Goal: Task Accomplishment & Management: Complete application form

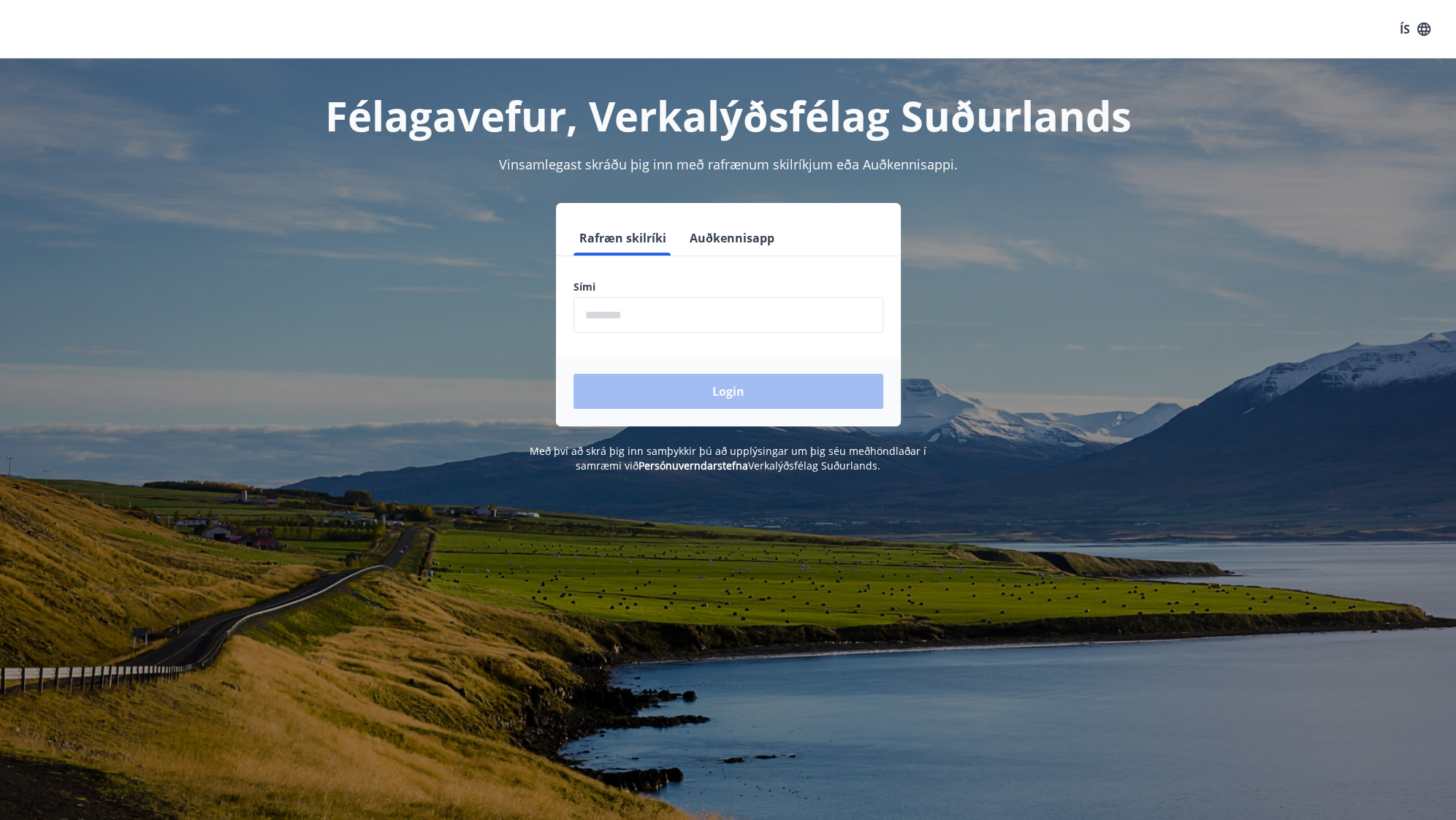
click at [743, 236] on button "Auðkennisapp" at bounding box center [732, 238] width 97 height 35
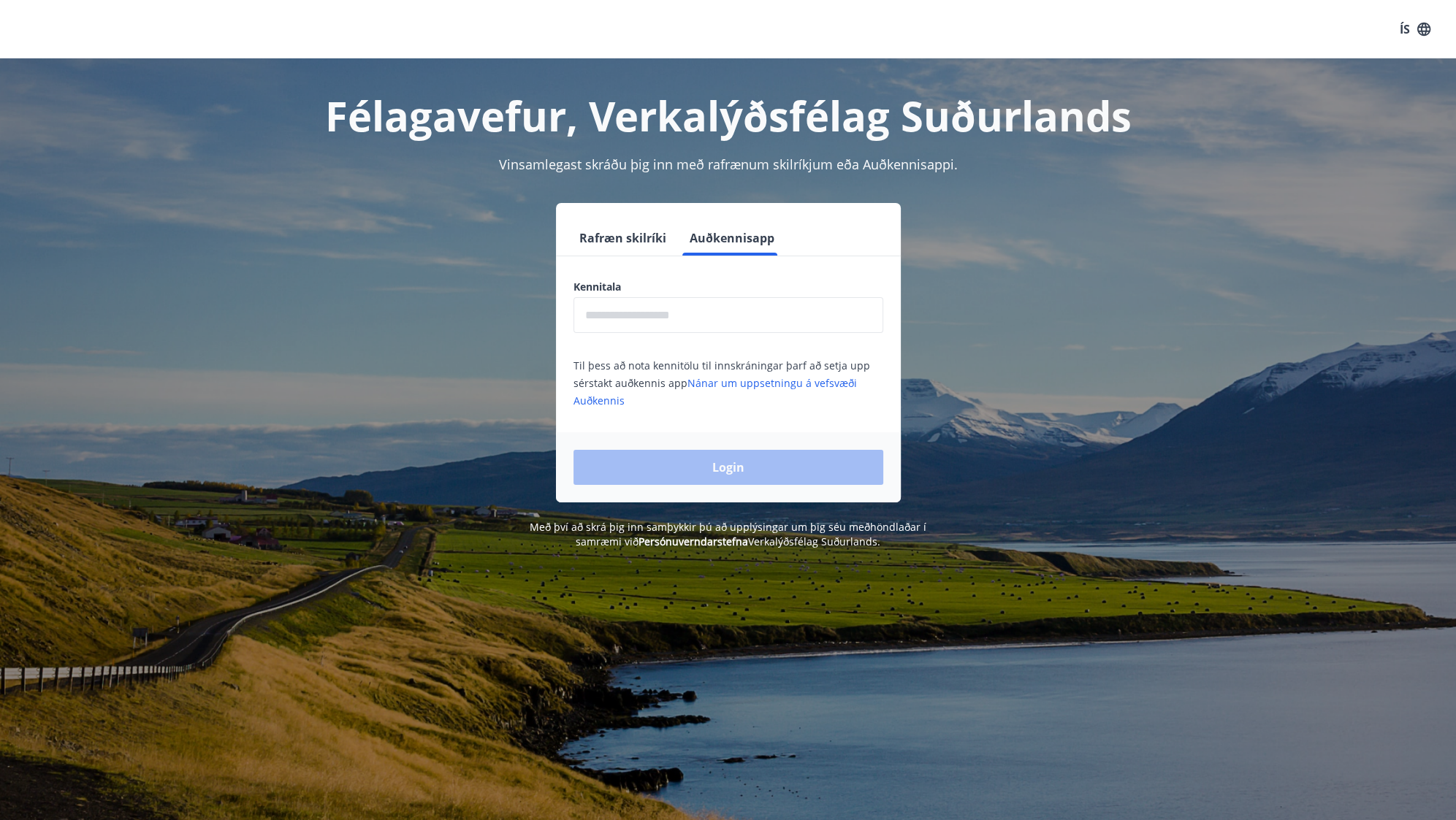
click at [739, 307] on input "text" at bounding box center [729, 315] width 310 height 35
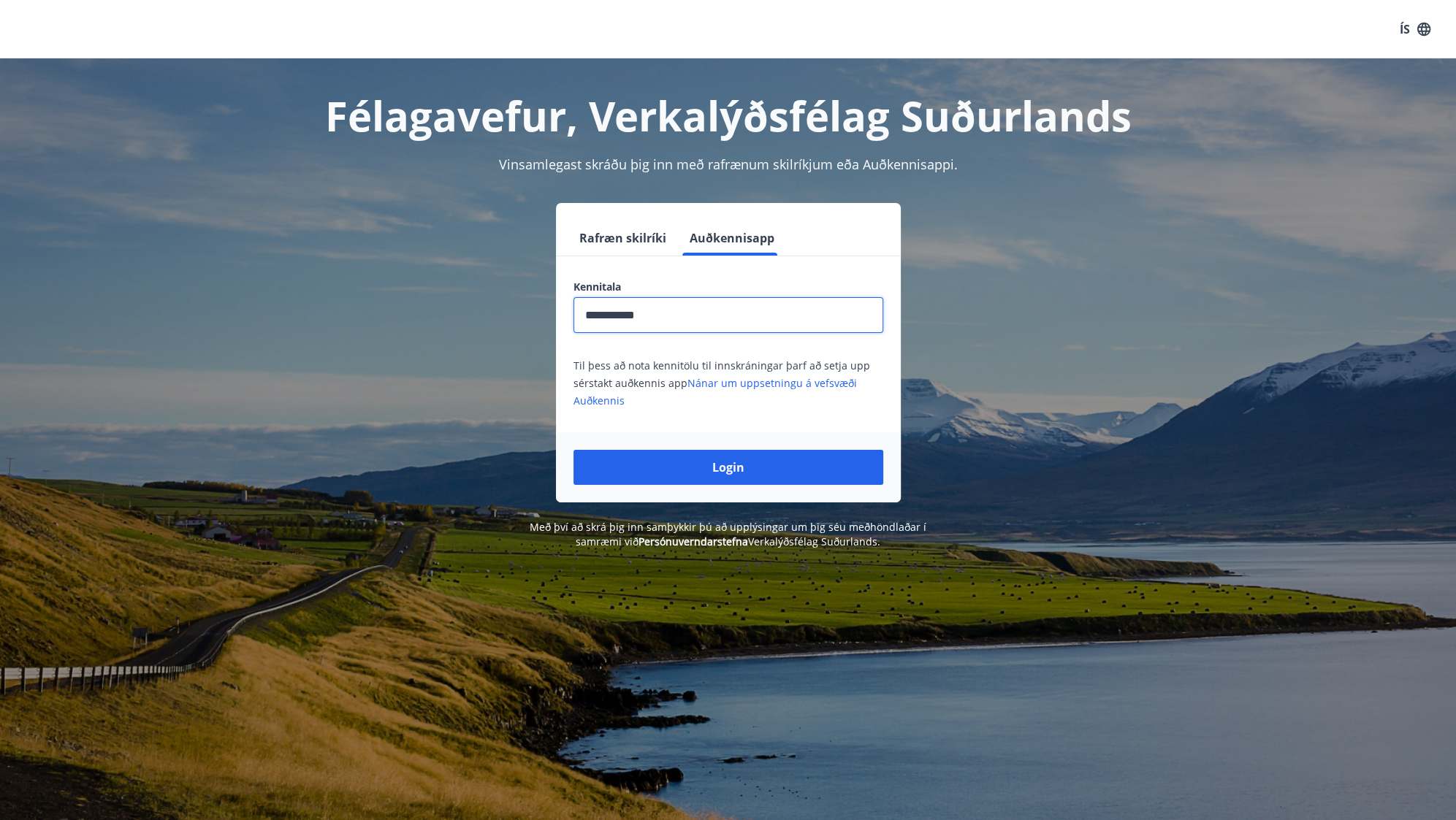
type input "**********"
click at [574, 450] on button "Login" at bounding box center [729, 468] width 310 height 35
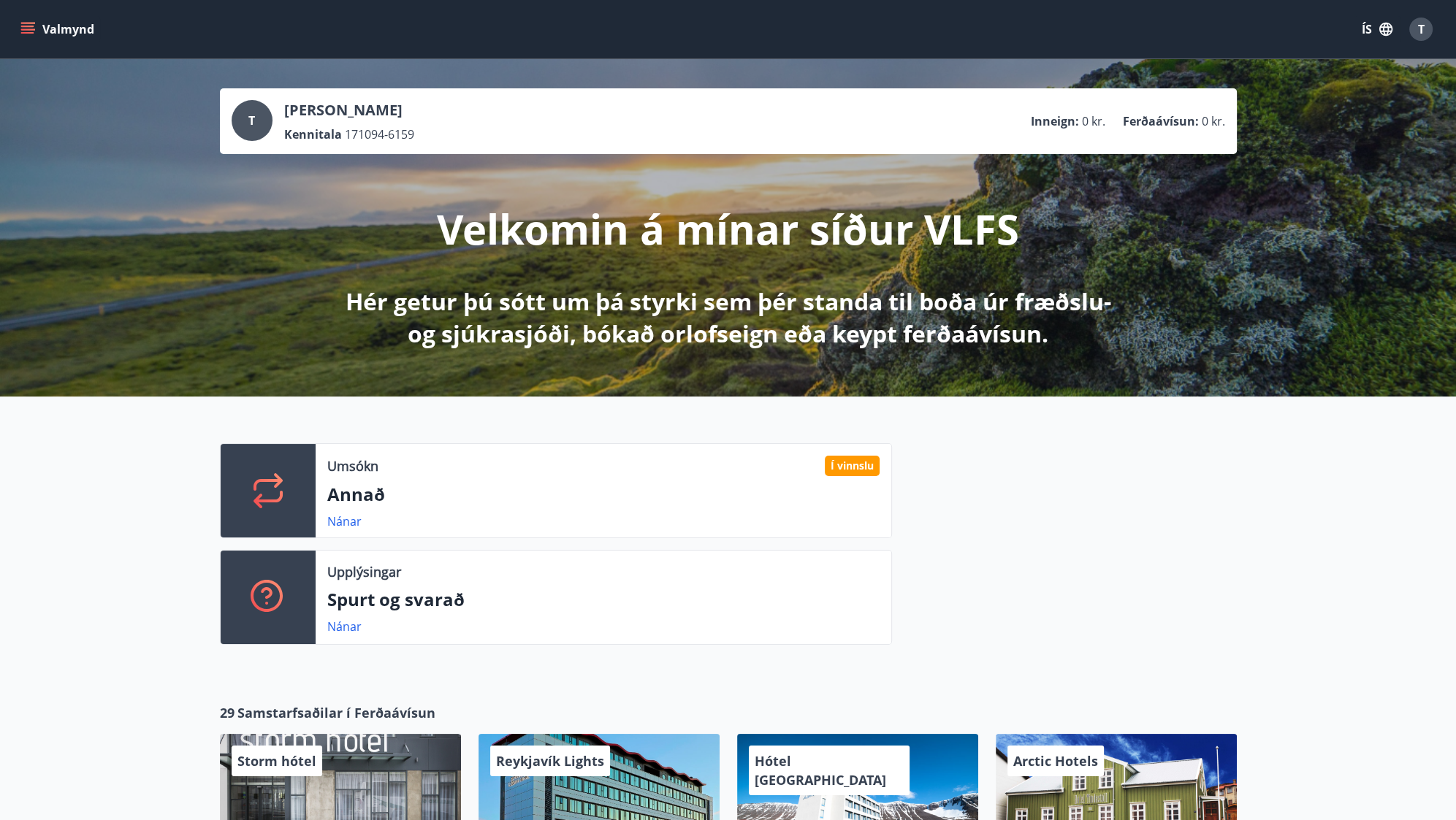
click at [1373, 32] on button "ÍS" at bounding box center [1377, 30] width 47 height 27
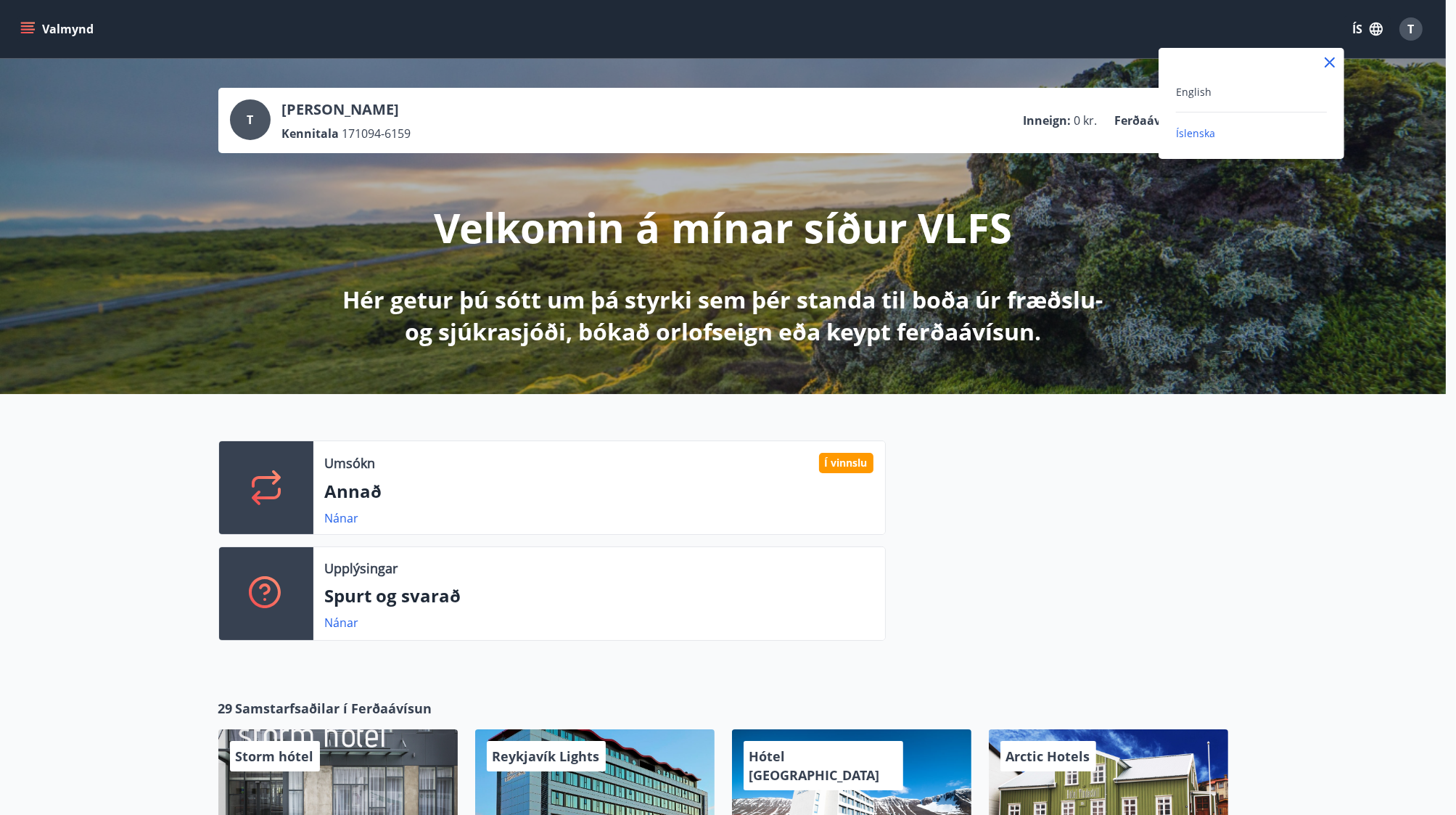
click at [1213, 91] on div "English" at bounding box center [1251, 92] width 151 height 18
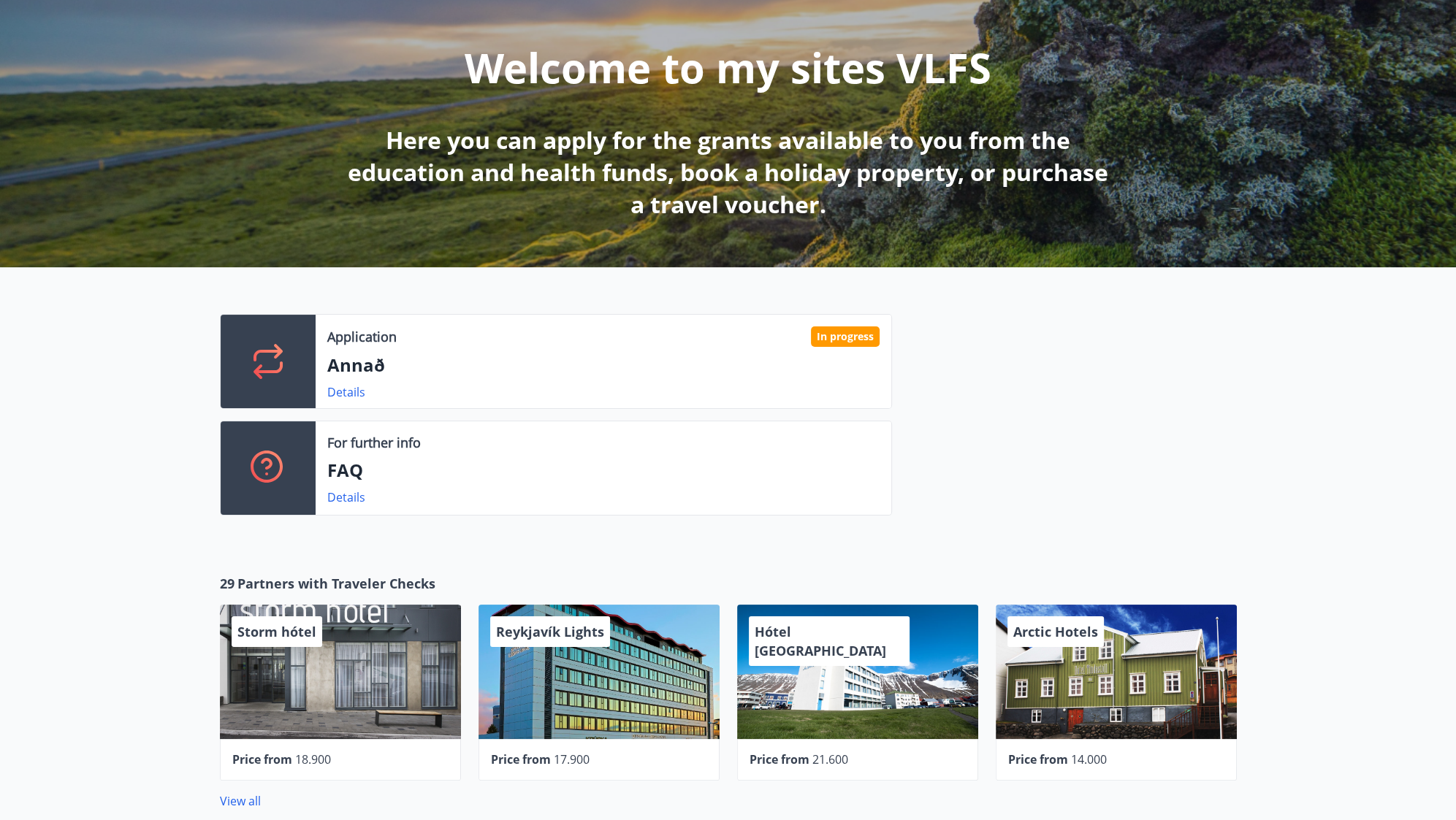
scroll to position [145, 0]
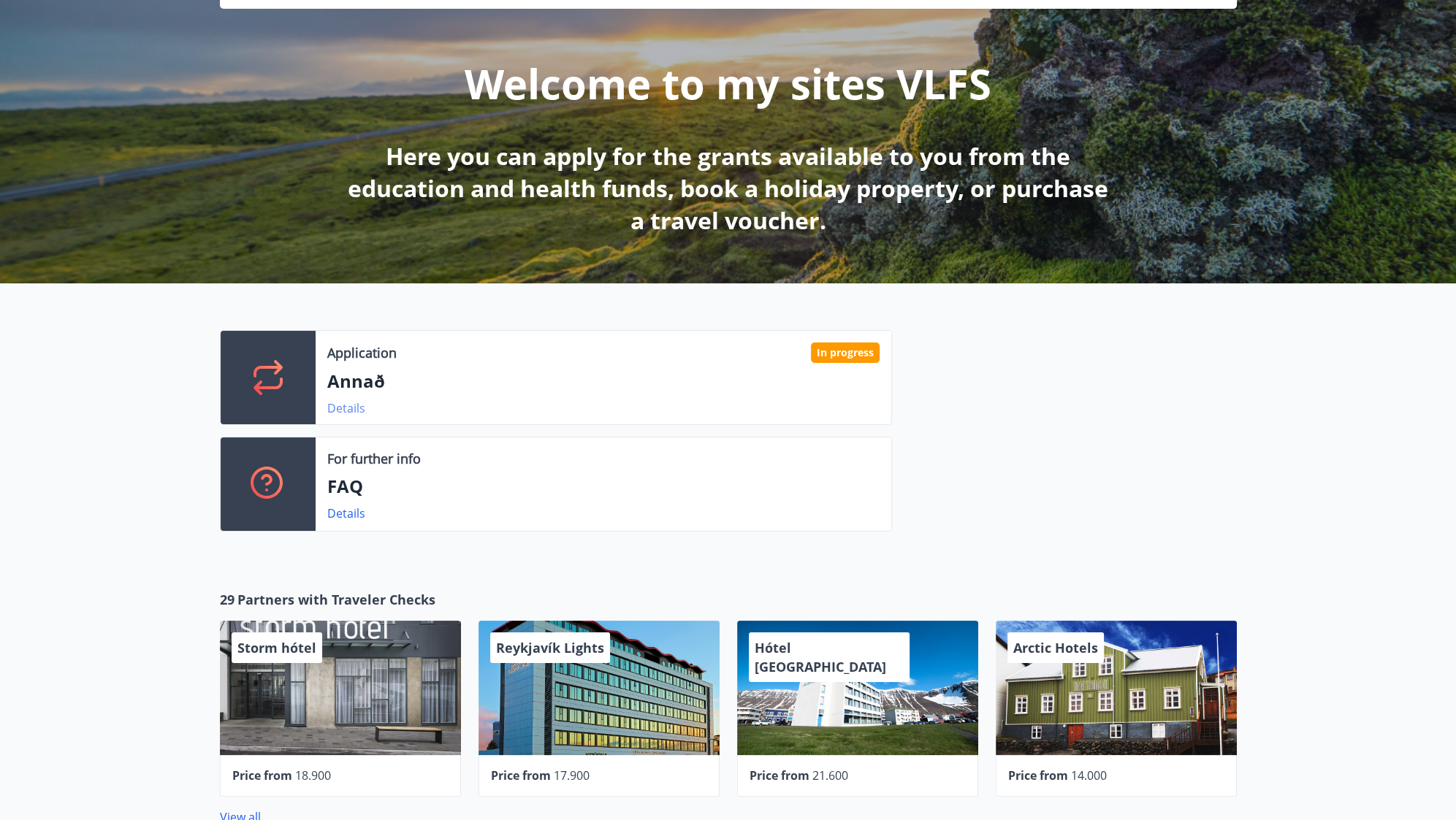
click at [336, 404] on link "Details" at bounding box center [346, 408] width 38 height 16
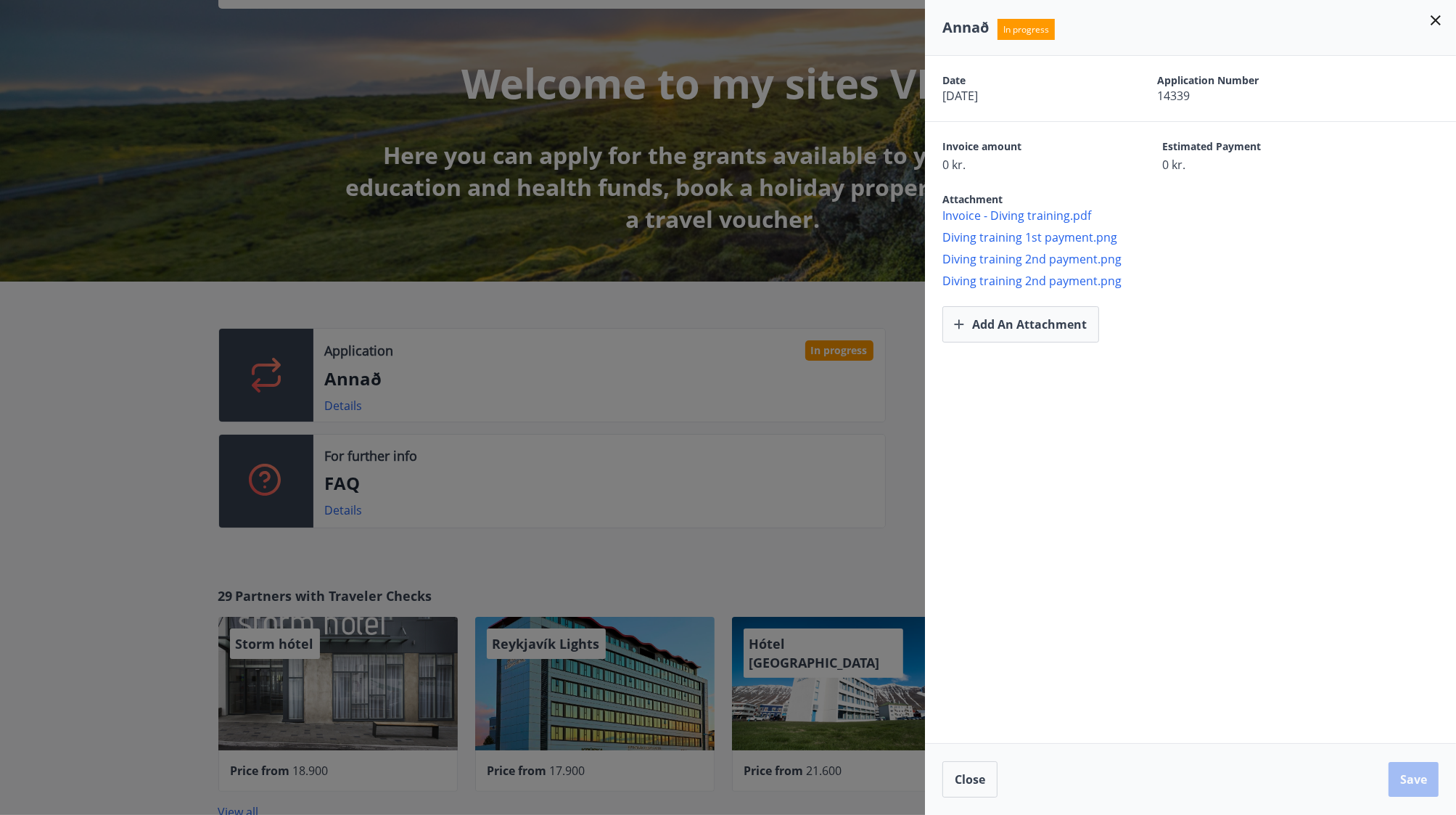
click at [717, 418] on div at bounding box center [728, 407] width 1456 height 815
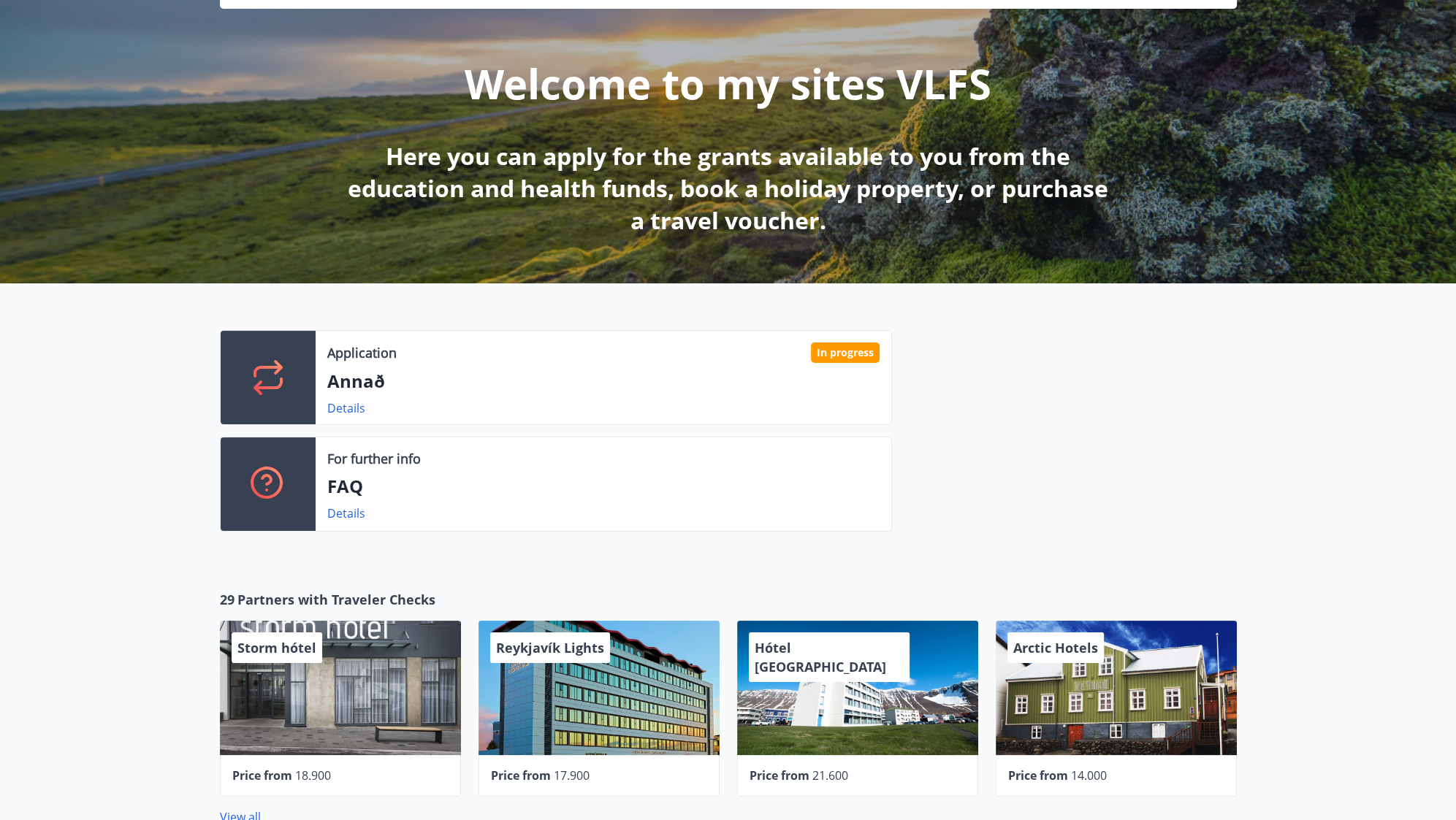
scroll to position [0, 0]
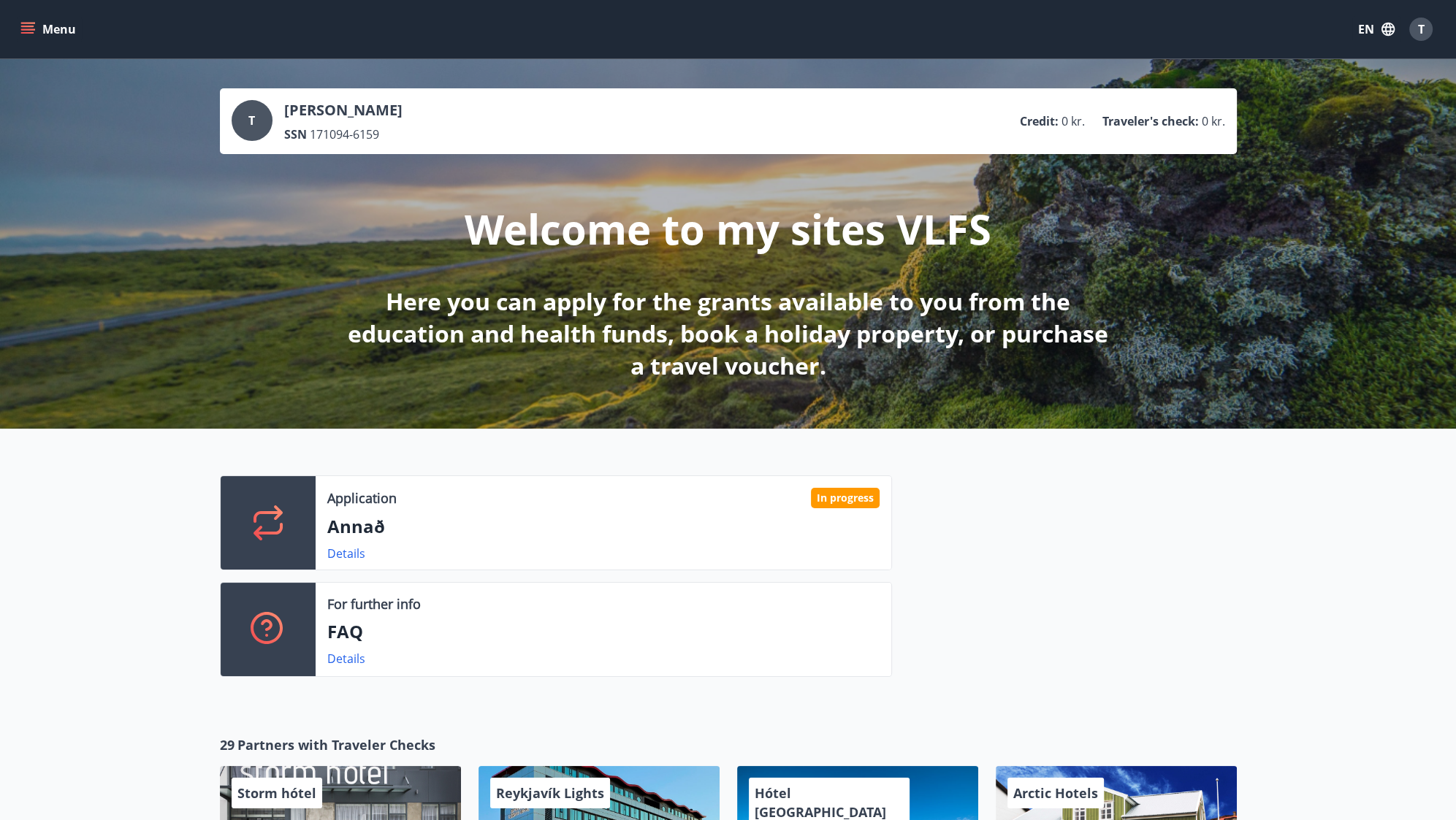
click at [22, 32] on icon "menu" at bounding box center [28, 30] width 15 height 15
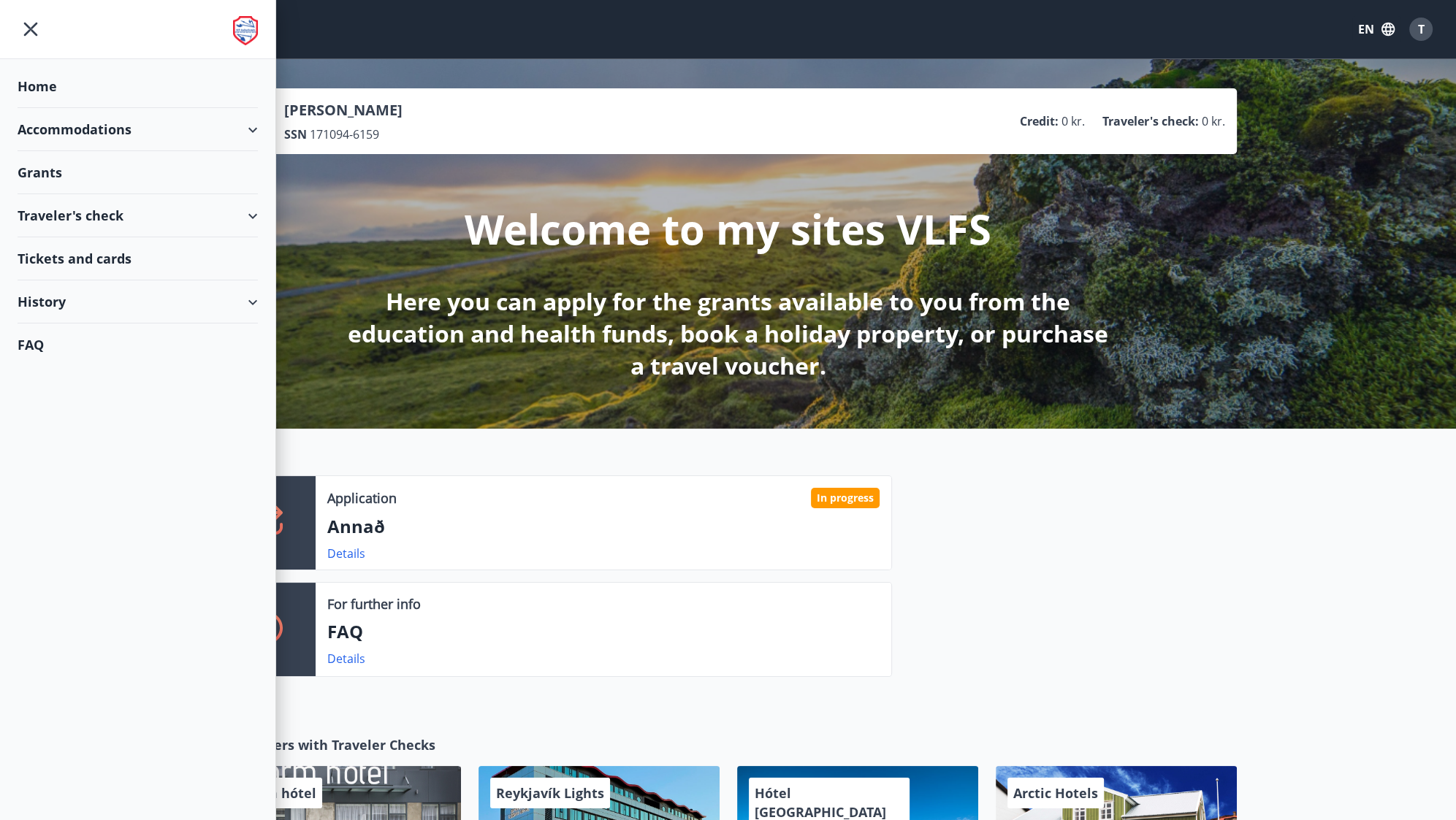
click at [102, 108] on div "Grants" at bounding box center [138, 86] width 241 height 43
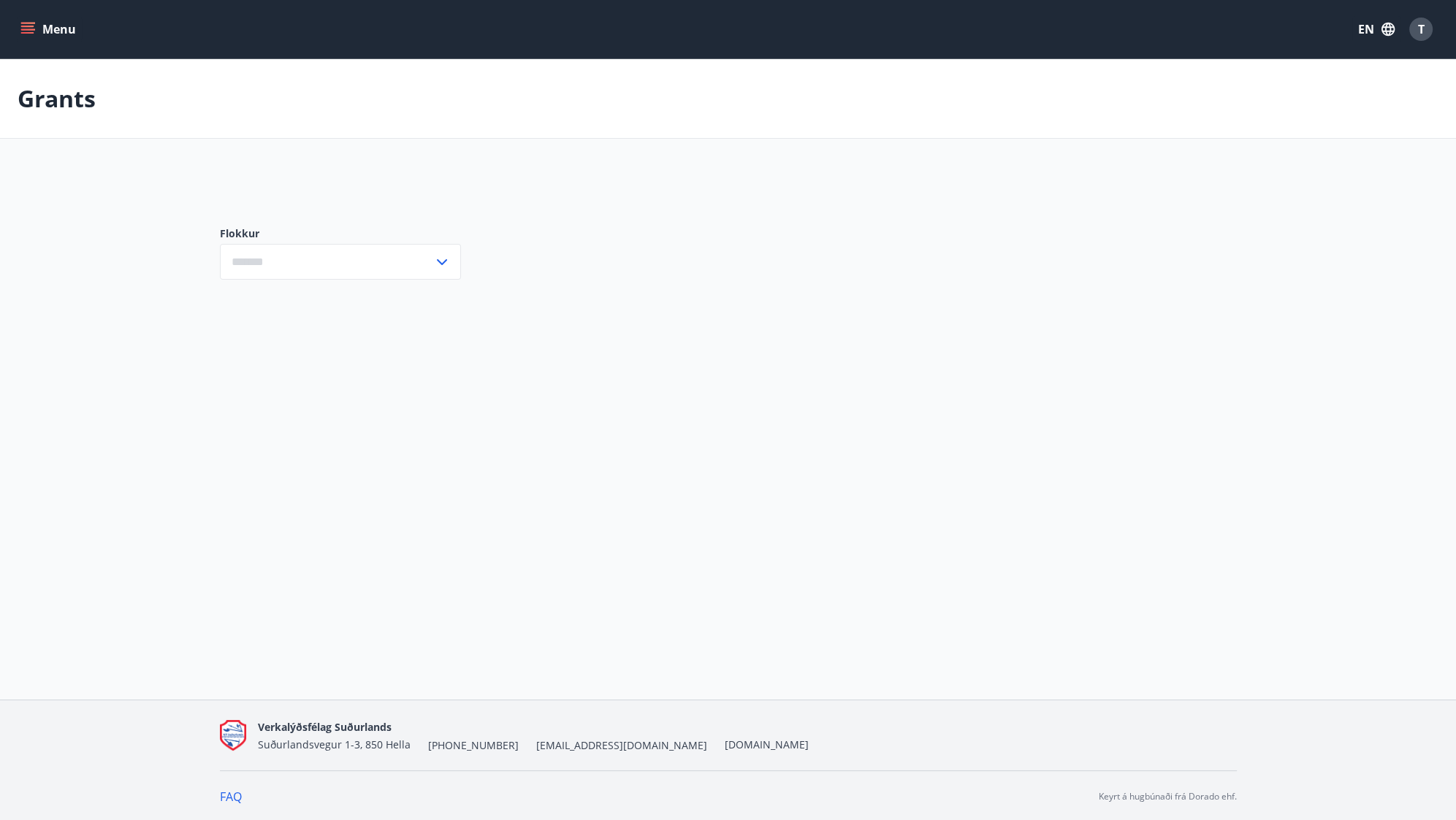
type input "***"
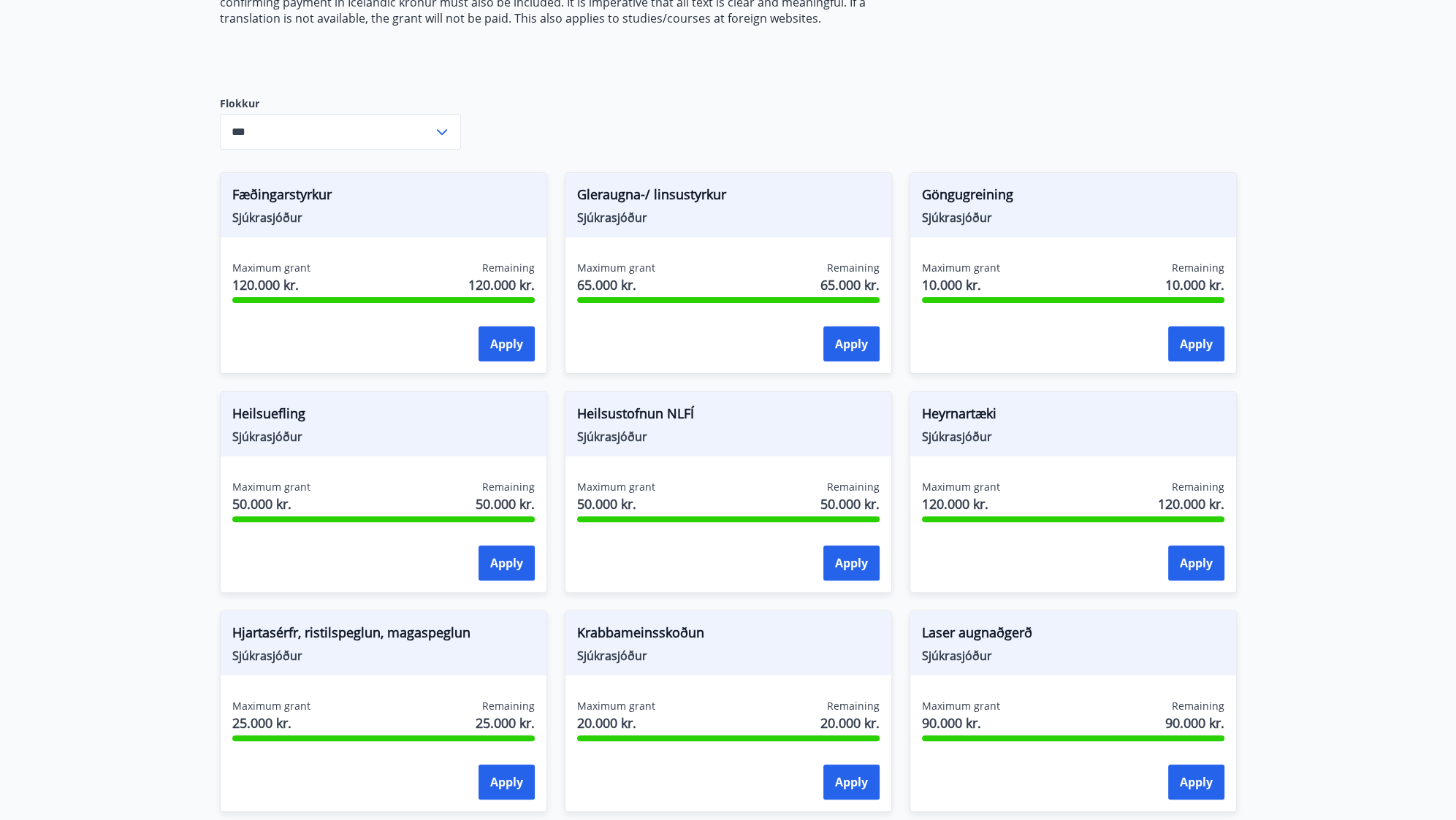
scroll to position [464, 0]
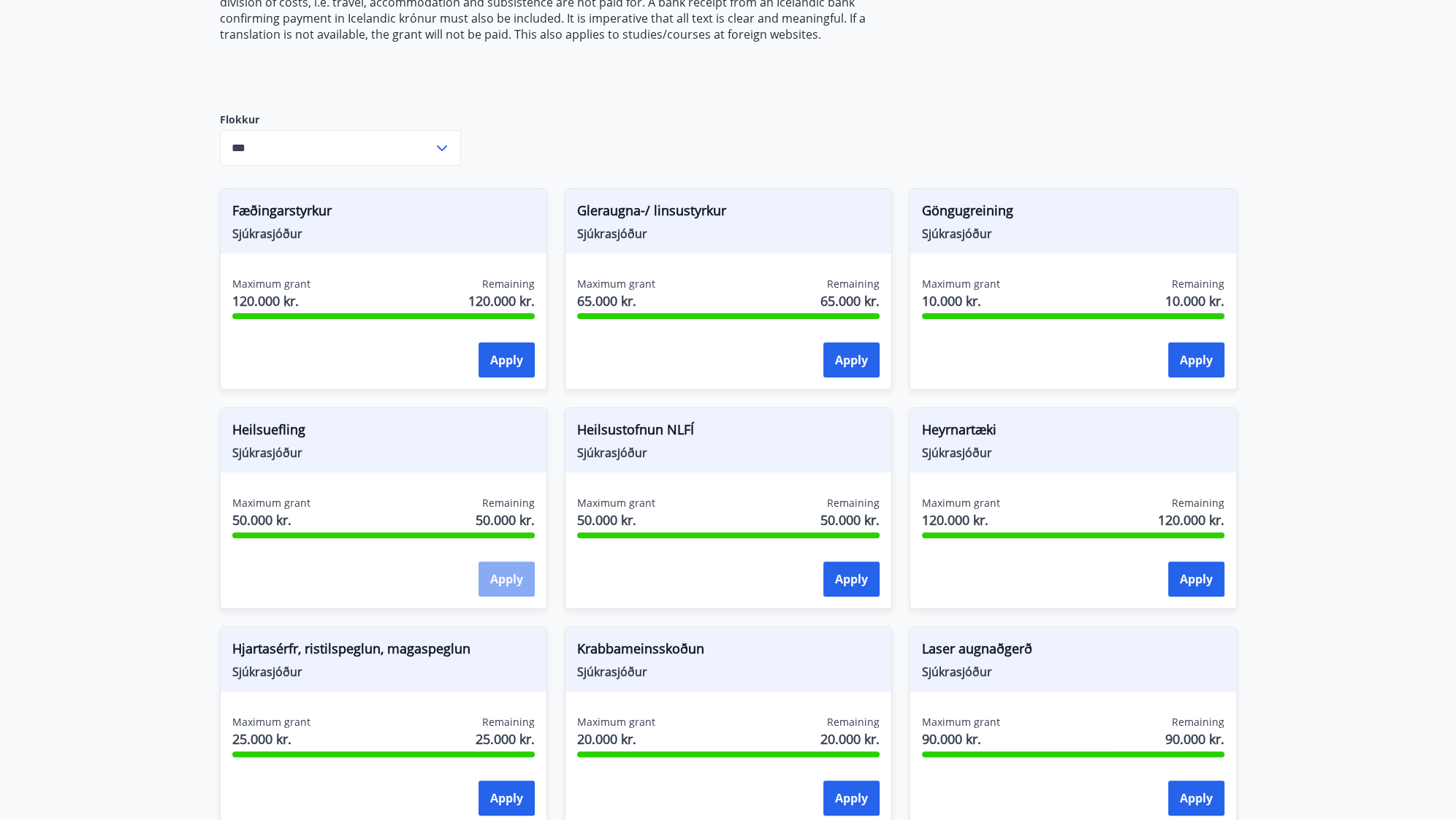
click at [529, 567] on button "Apply" at bounding box center [506, 579] width 56 height 35
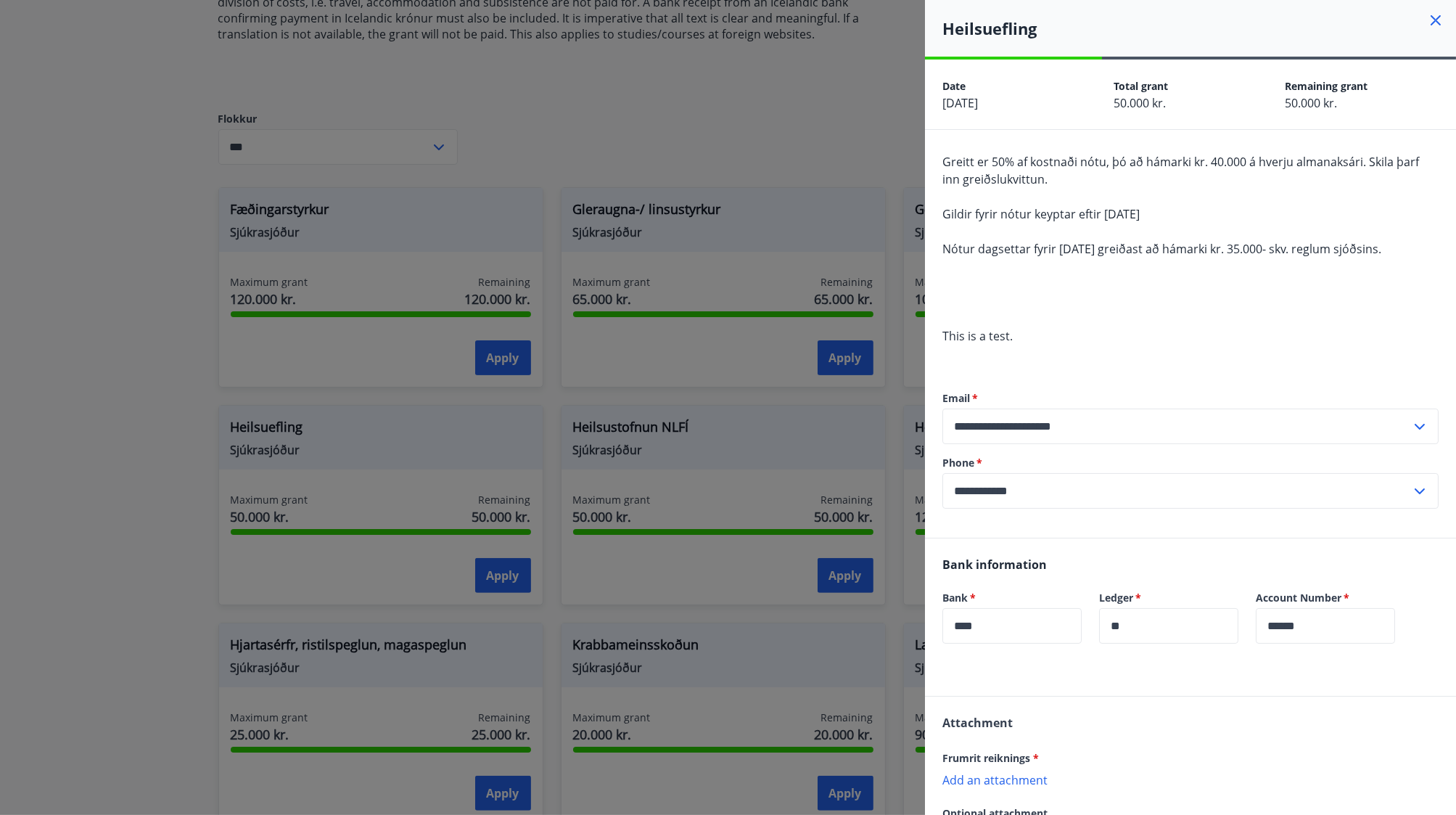
click at [584, 417] on div at bounding box center [728, 407] width 1456 height 815
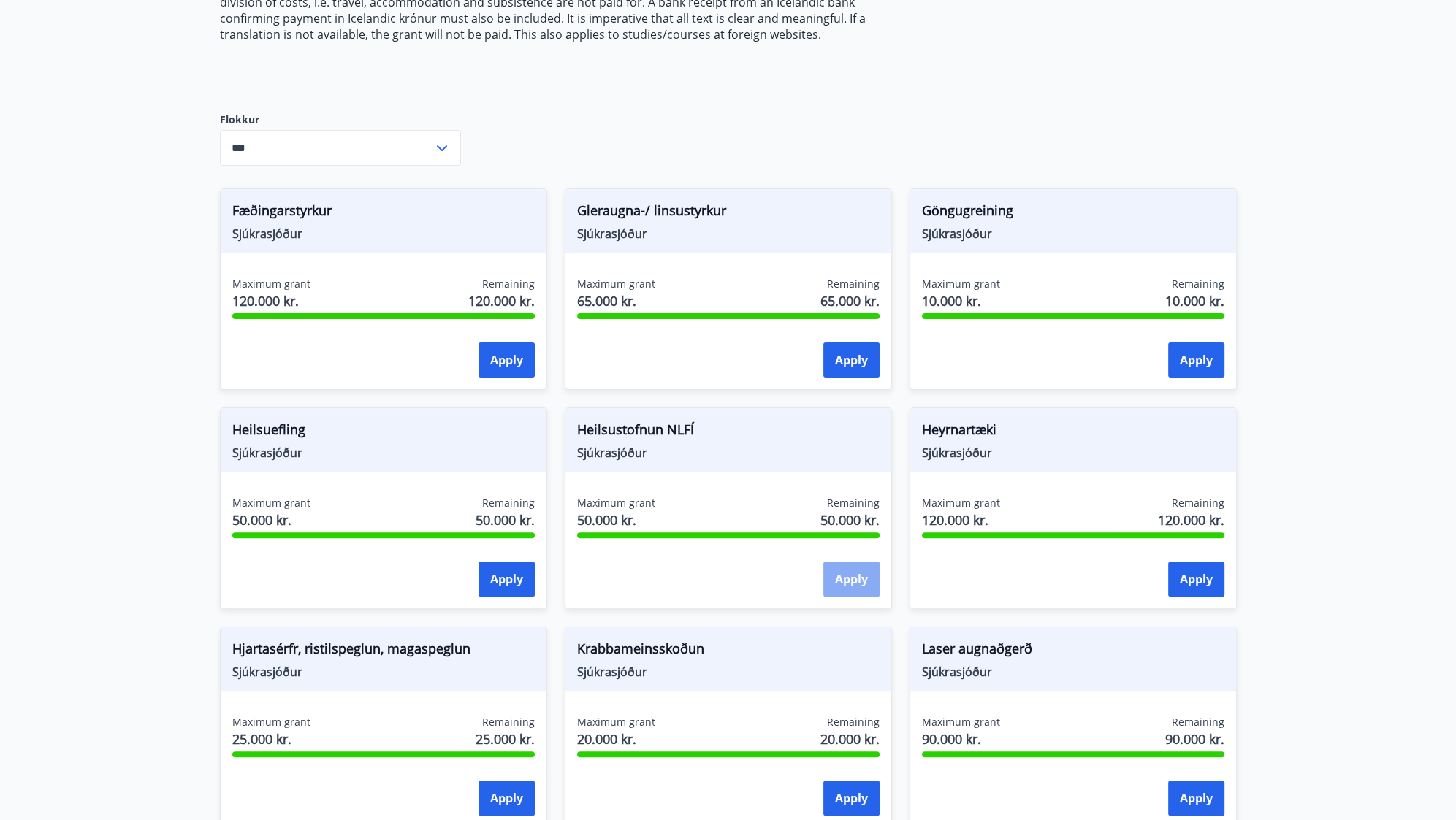
click at [832, 572] on button "Apply" at bounding box center [851, 579] width 56 height 35
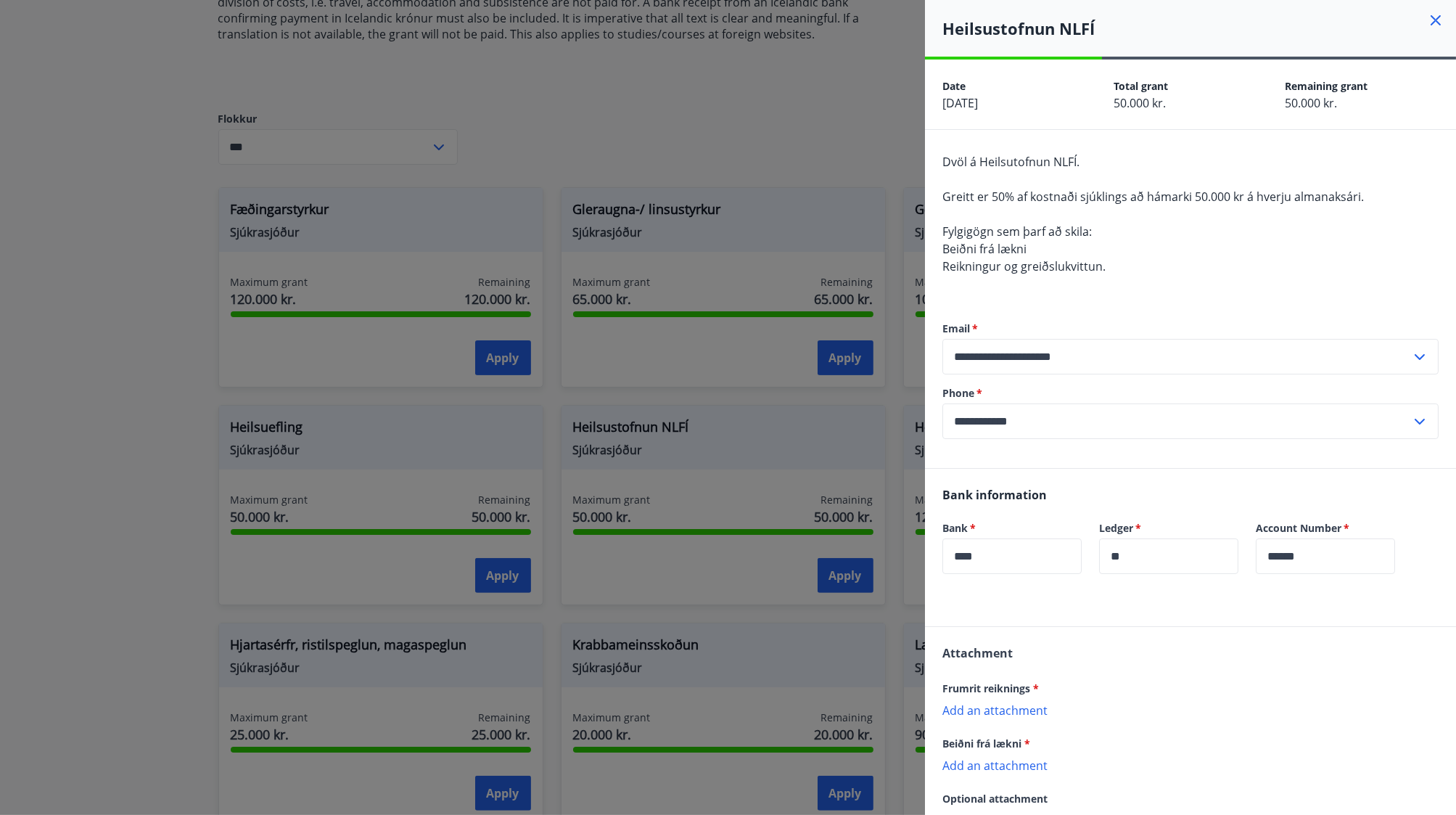
click at [202, 511] on div at bounding box center [728, 407] width 1456 height 815
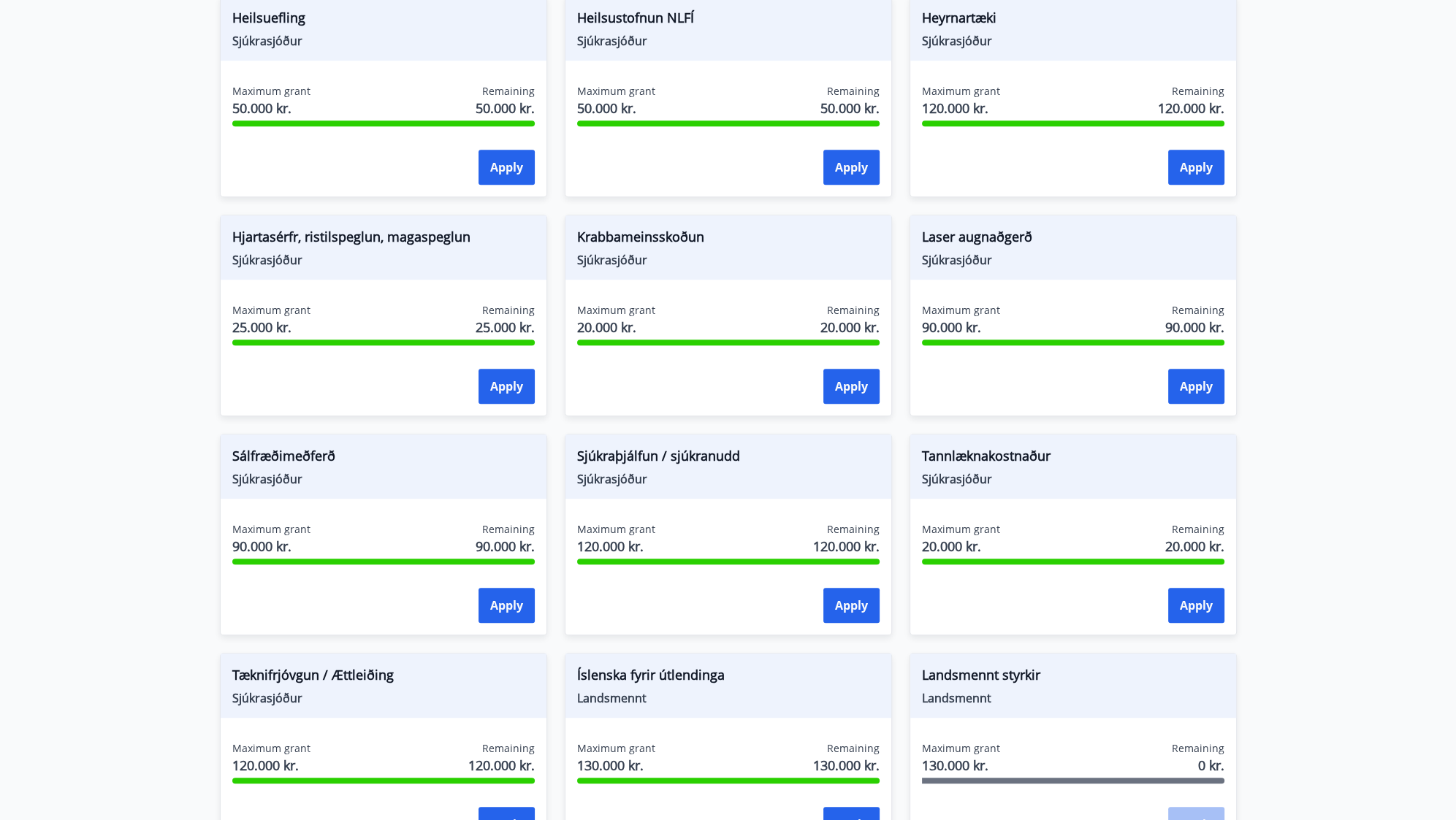
scroll to position [903, 0]
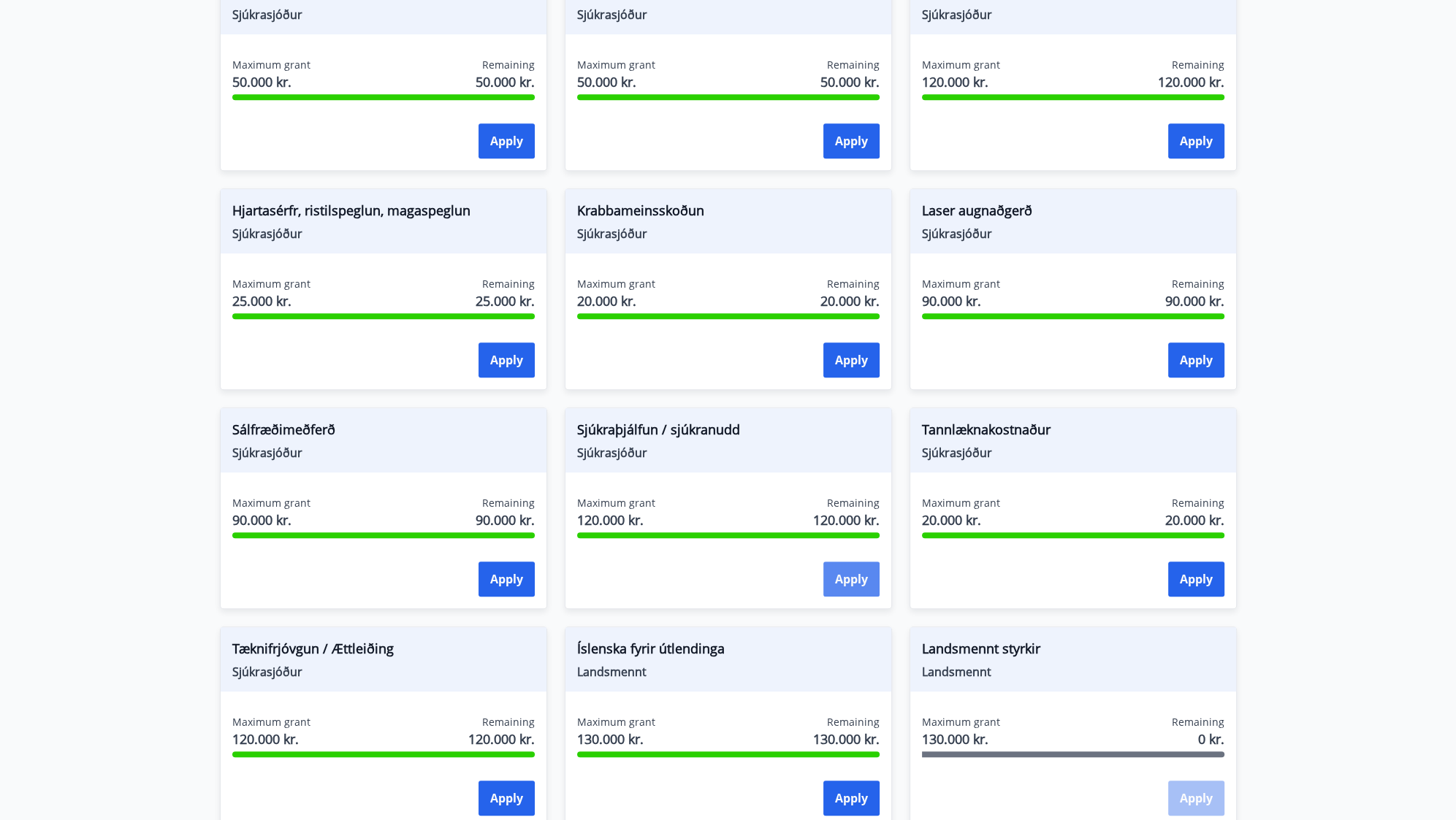
click at [858, 563] on button "Apply" at bounding box center [851, 579] width 56 height 35
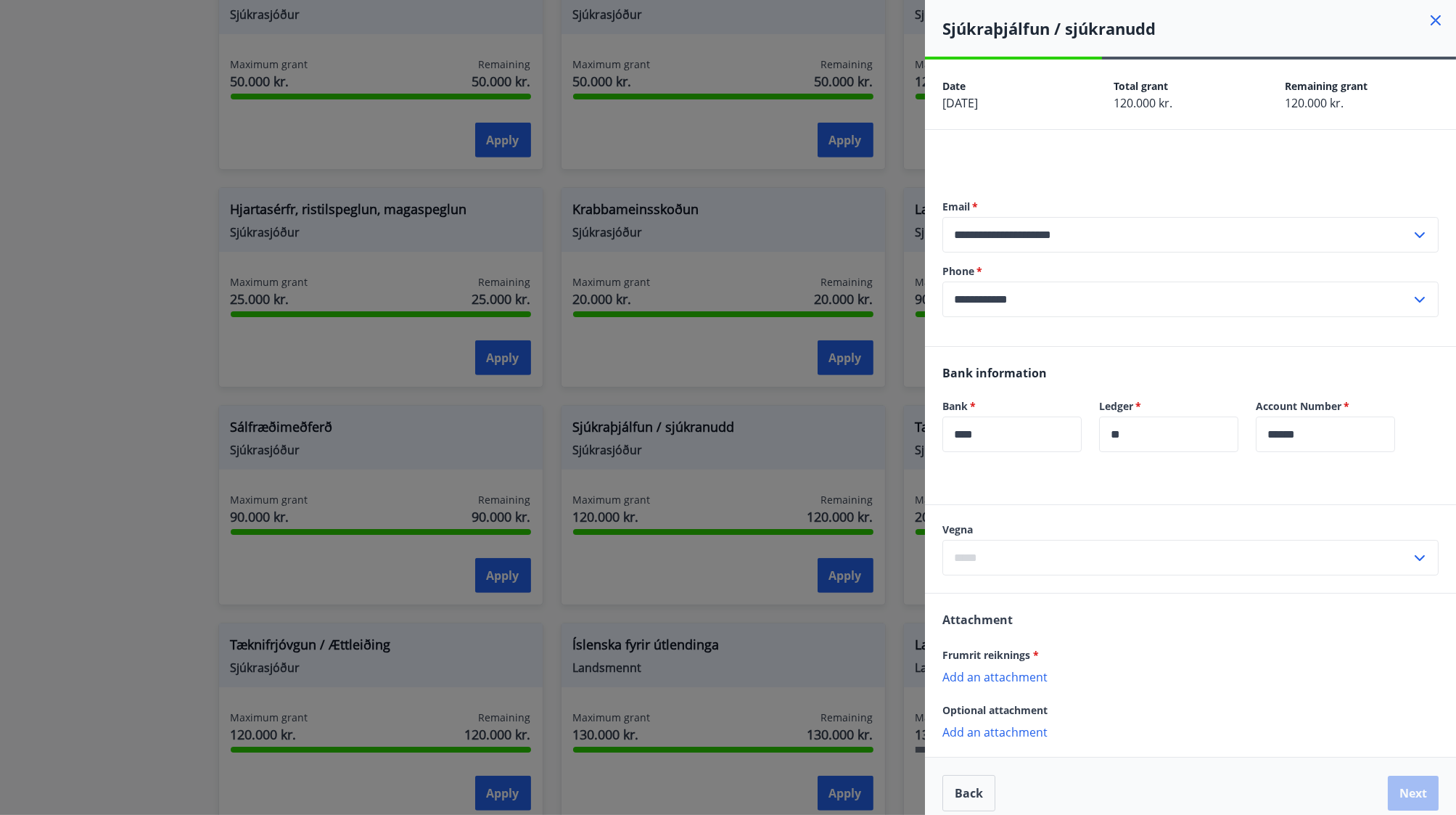
click at [769, 459] on div at bounding box center [728, 407] width 1456 height 815
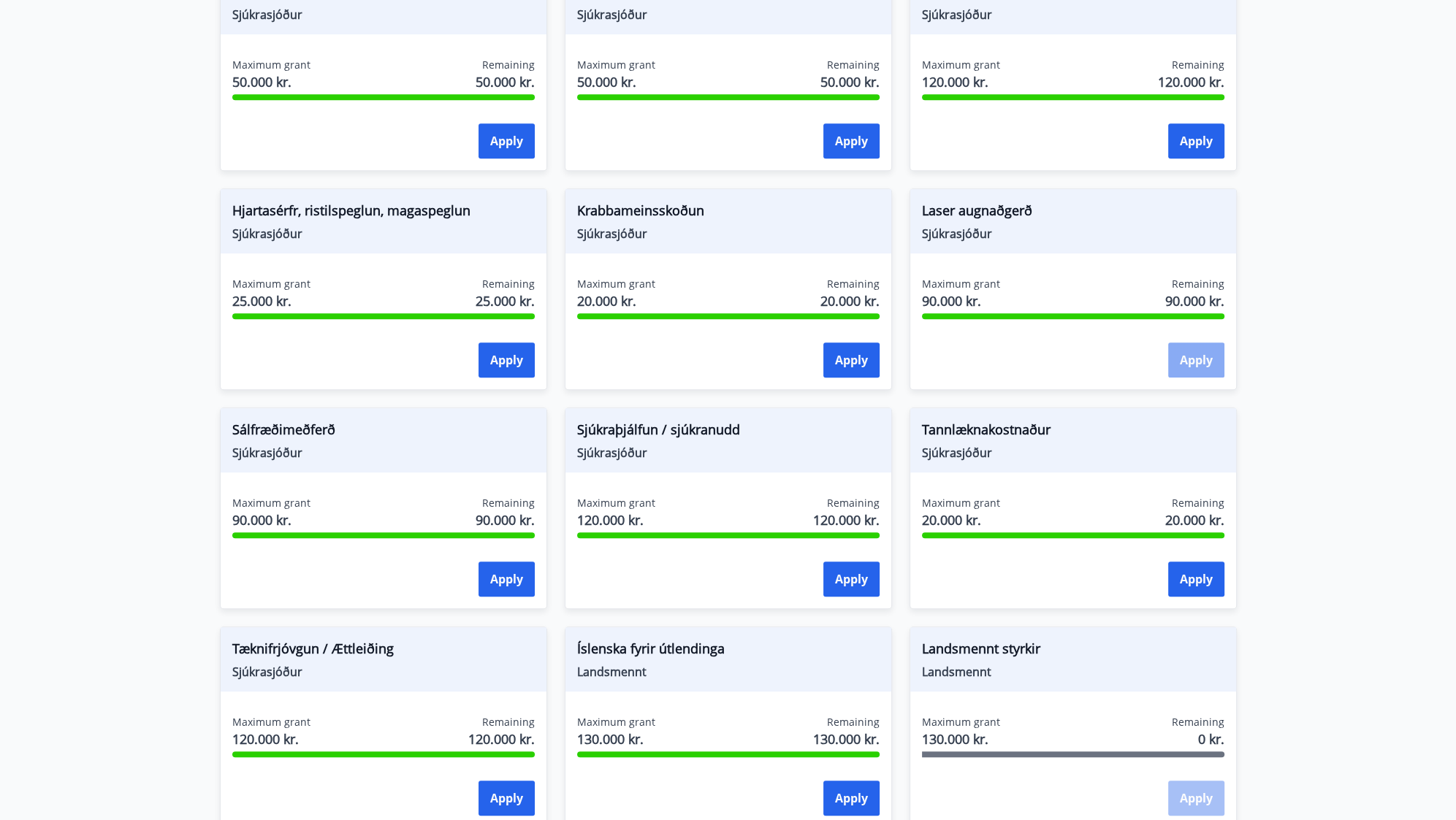
click at [1180, 356] on button "Apply" at bounding box center [1197, 360] width 56 height 35
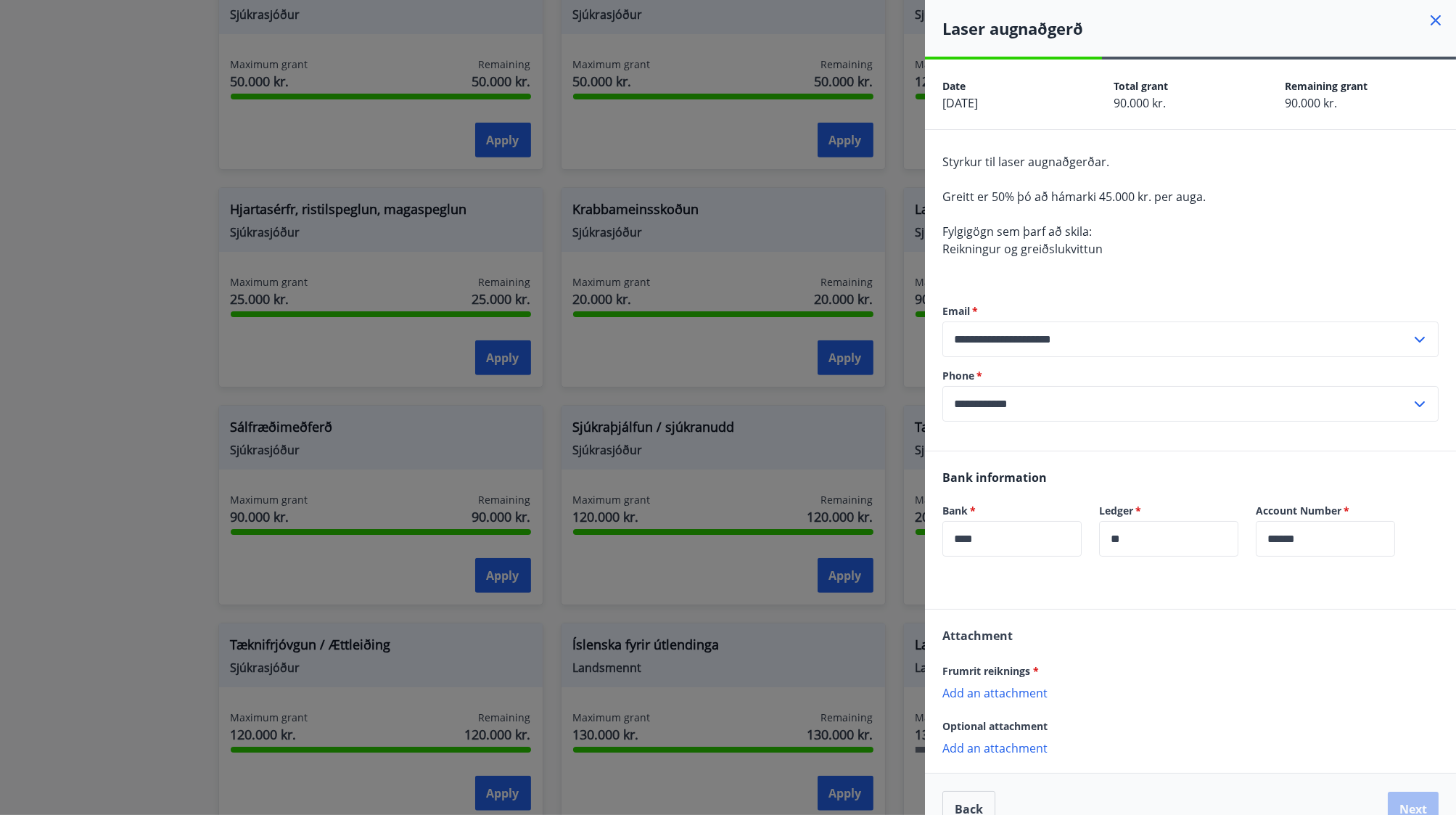
click at [618, 346] on div at bounding box center [728, 407] width 1456 height 815
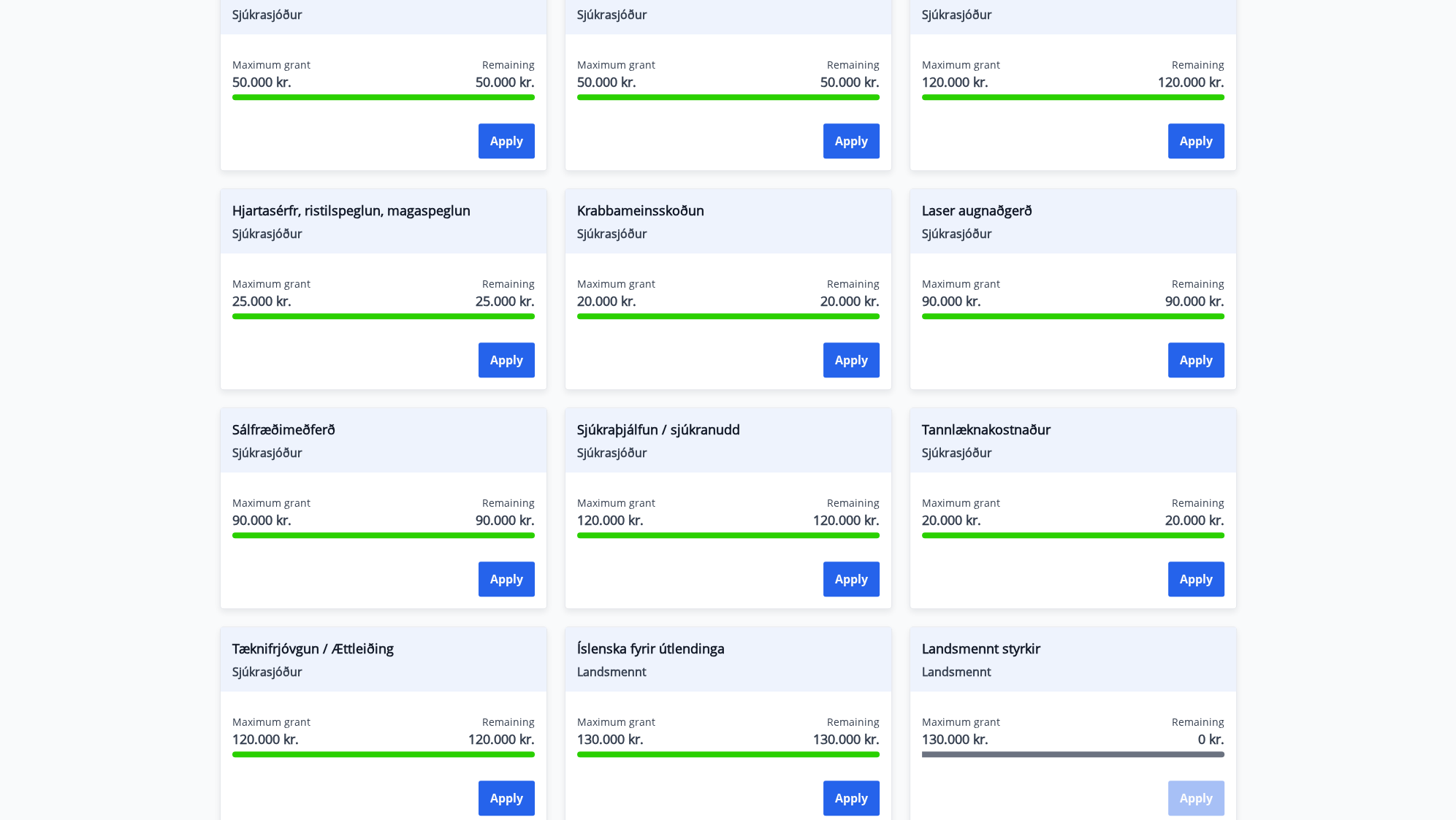
scroll to position [0, 0]
